Goal: Task Accomplishment & Management: Use online tool/utility

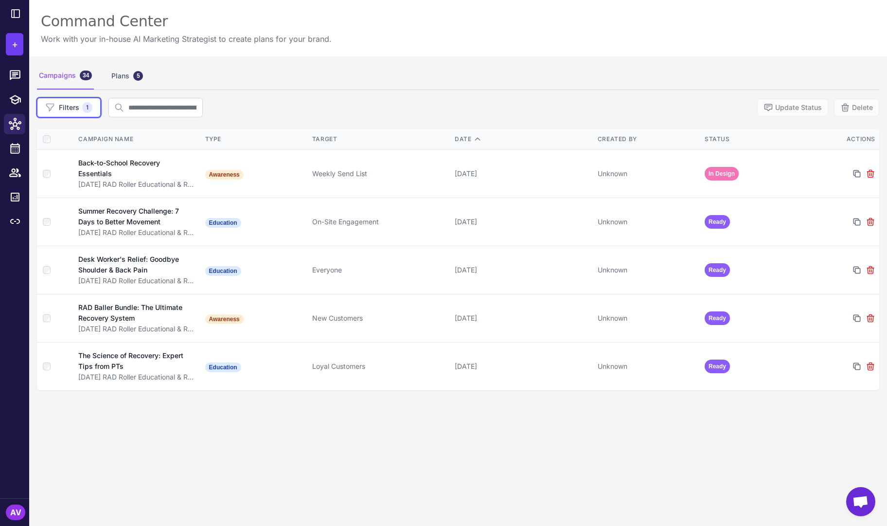
click at [715, 172] on span "In Design" at bounding box center [722, 174] width 34 height 14
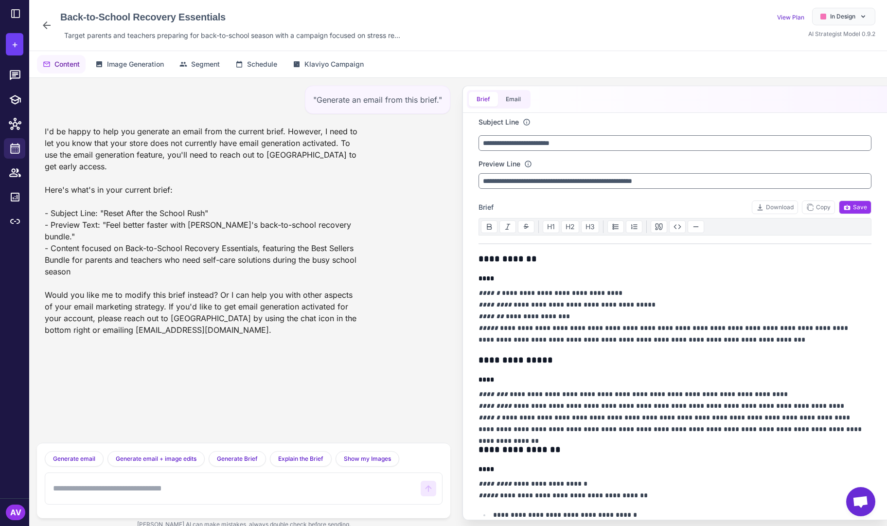
click at [192, 66] on span "Segment" at bounding box center [205, 64] width 29 height 11
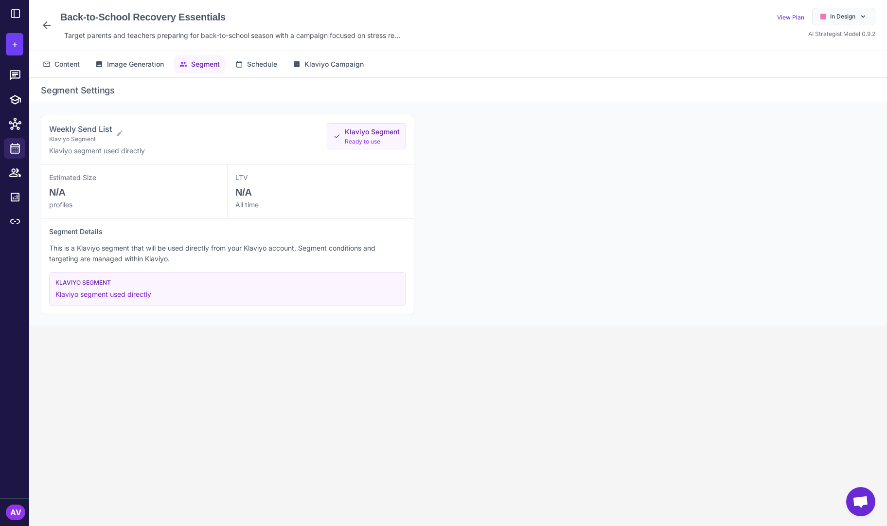
click at [151, 59] on span "Image Generation" at bounding box center [135, 64] width 57 height 11
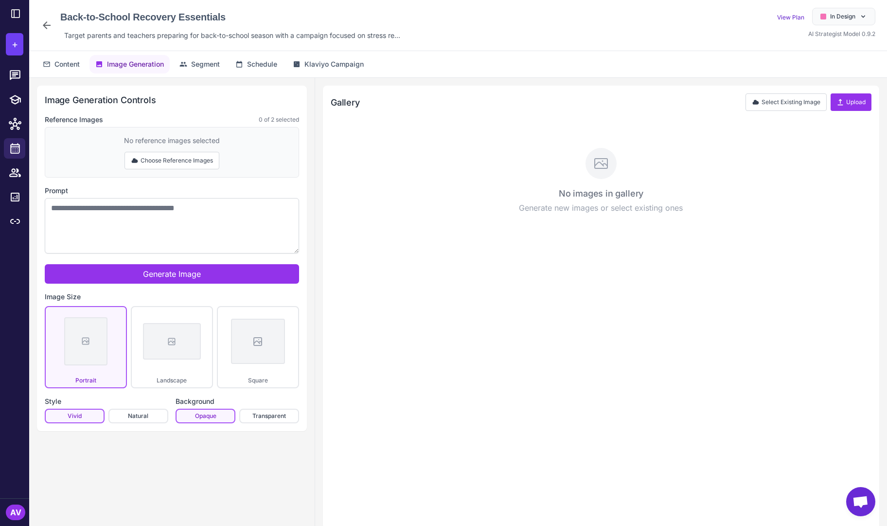
click at [316, 61] on span "Klaviyo Campaign" at bounding box center [333, 64] width 59 height 11
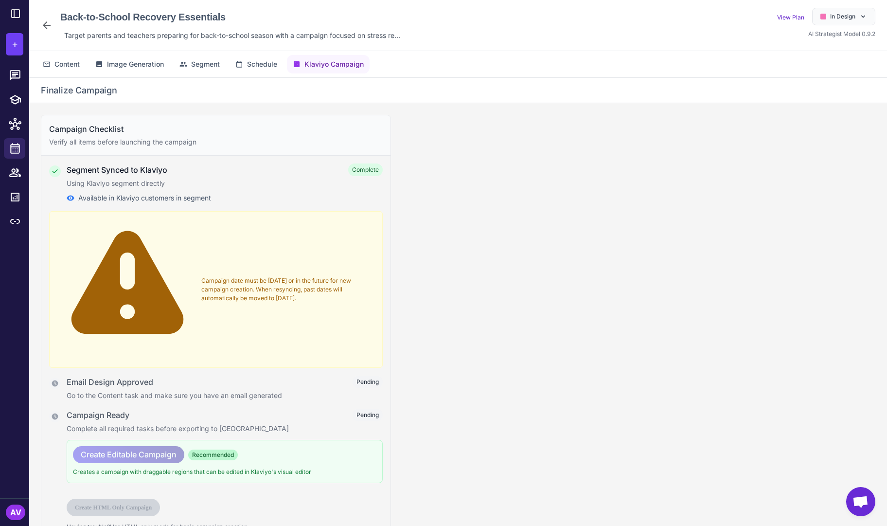
click at [265, 66] on span "Schedule" at bounding box center [262, 64] width 30 height 11
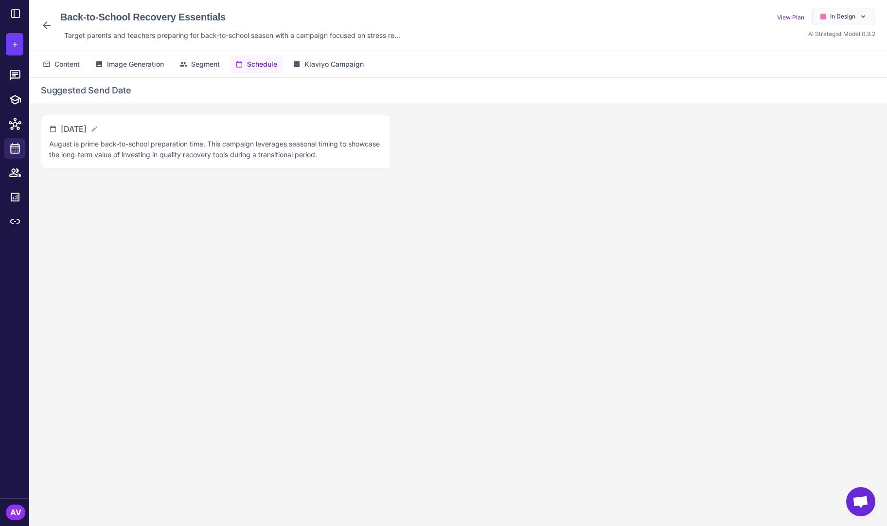
click at [68, 59] on span "Content" at bounding box center [66, 64] width 25 height 11
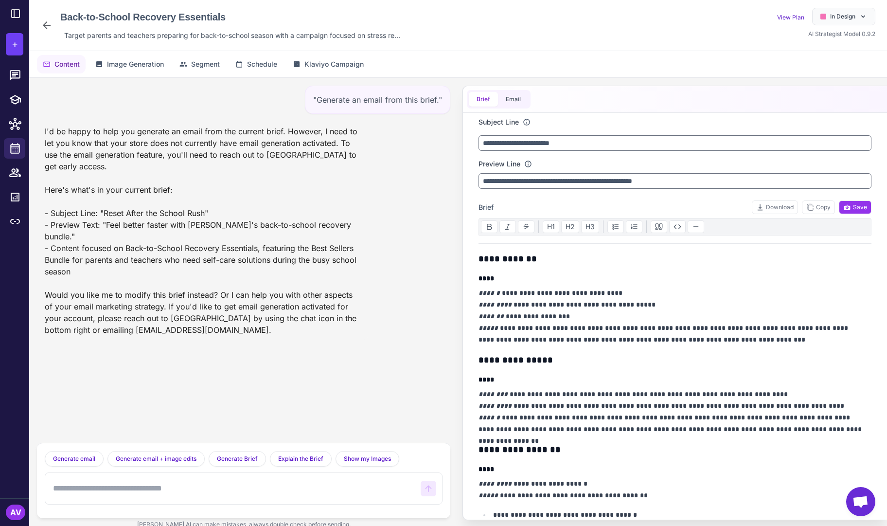
click at [48, 19] on icon at bounding box center [47, 25] width 12 height 12
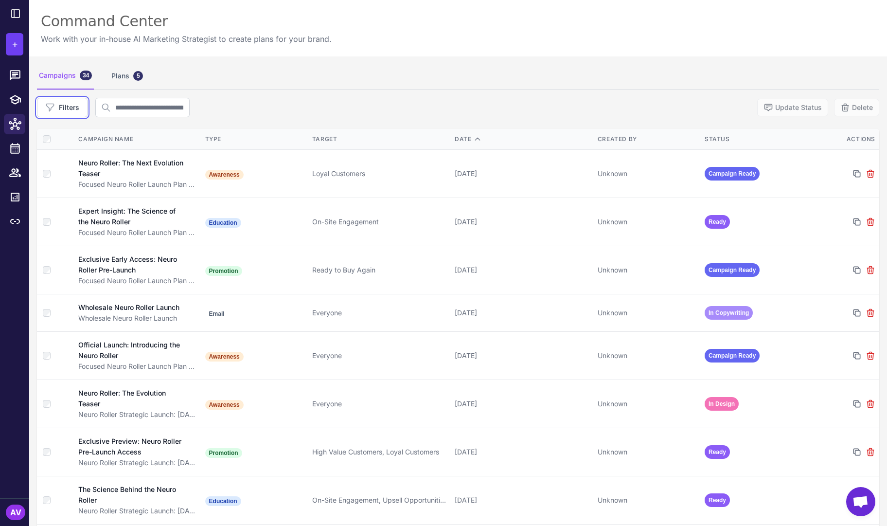
click at [77, 109] on button "Filters" at bounding box center [62, 107] width 51 height 19
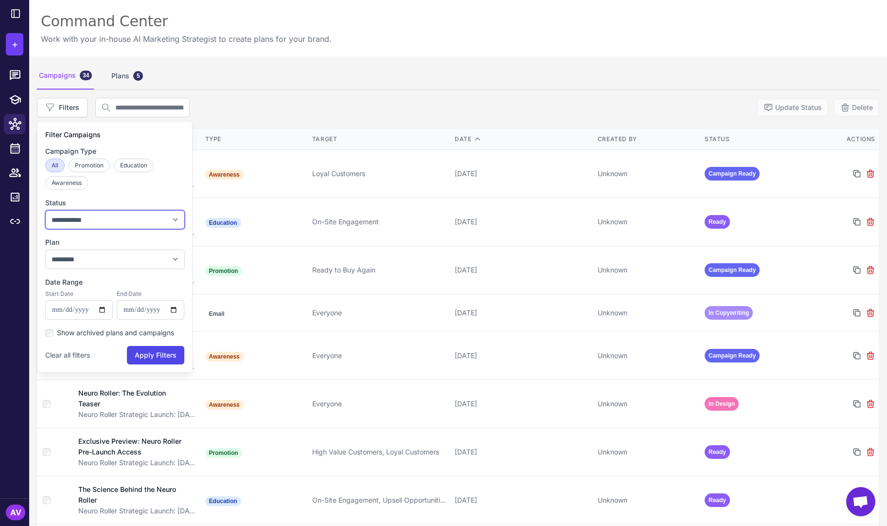
click at [92, 221] on select "**********" at bounding box center [115, 219] width 140 height 19
click at [246, 111] on div "**********" at bounding box center [458, 107] width 842 height 19
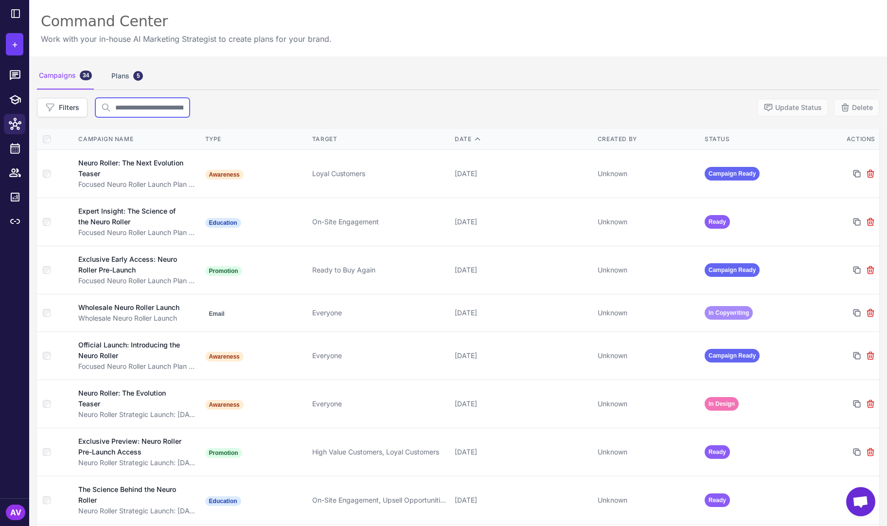
click at [183, 114] on input "text" at bounding box center [142, 107] width 94 height 19
click at [146, 111] on input "text" at bounding box center [142, 107] width 94 height 19
click at [80, 108] on button "Filters" at bounding box center [62, 107] width 51 height 19
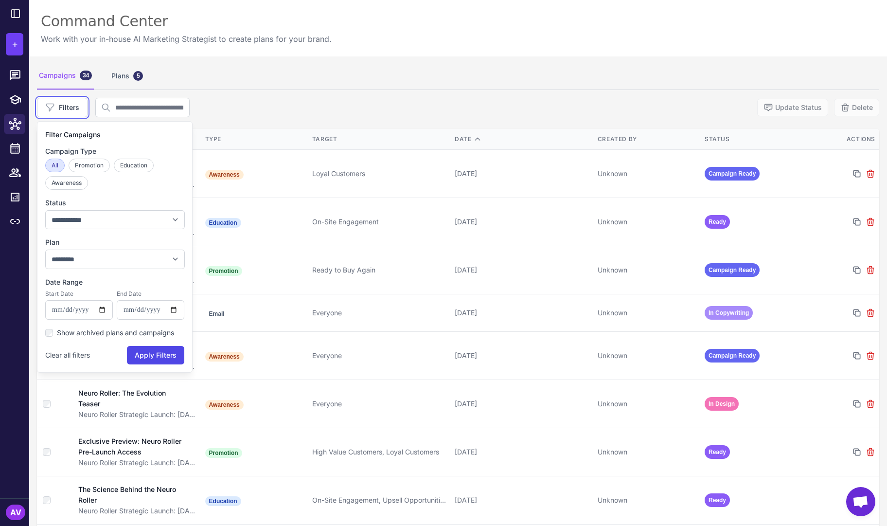
click at [80, 108] on button "Filters" at bounding box center [62, 107] width 51 height 19
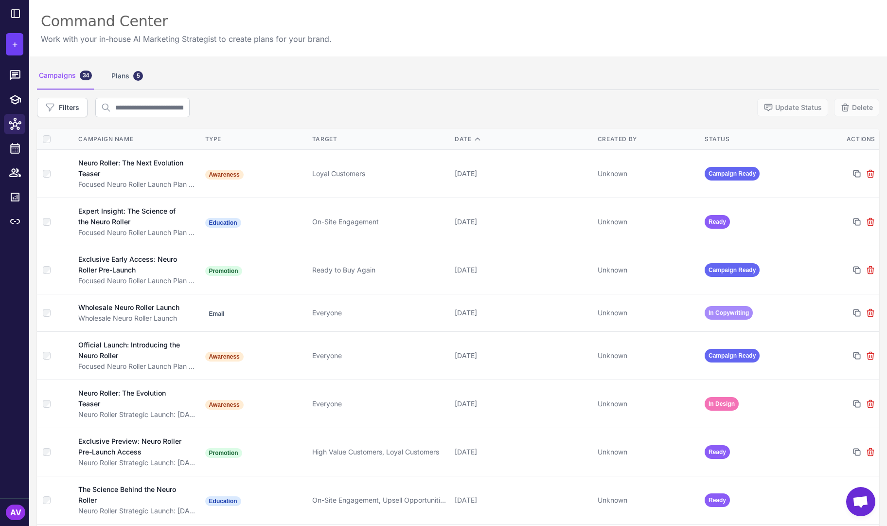
click at [298, 104] on div "Filters Update Status Delete" at bounding box center [458, 107] width 842 height 19
